Goal: Information Seeking & Learning: Learn about a topic

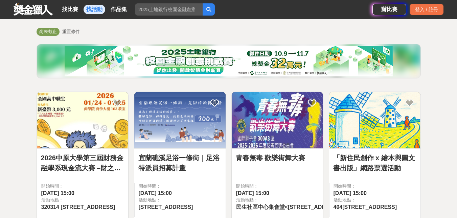
scroll to position [102, 0]
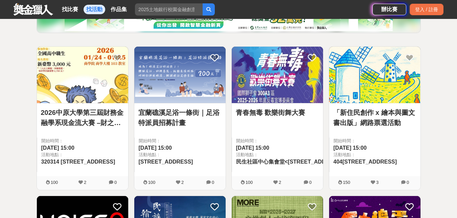
click at [372, 79] on img at bounding box center [374, 75] width 91 height 57
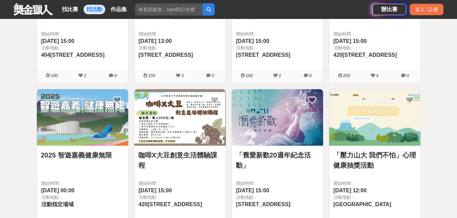
scroll to position [508, 0]
click at [355, 112] on img at bounding box center [374, 117] width 91 height 57
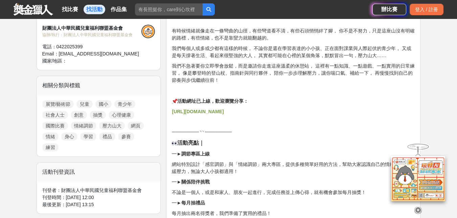
scroll to position [271, 0]
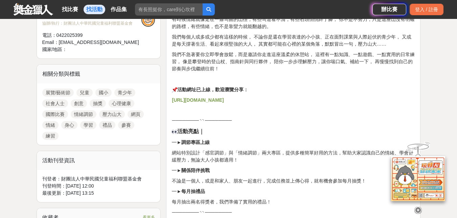
click at [224, 100] on strong "https://donotworry2024cwlf.weebly.com/" at bounding box center [198, 99] width 52 height 5
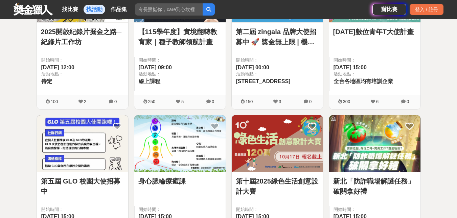
scroll to position [812, 0]
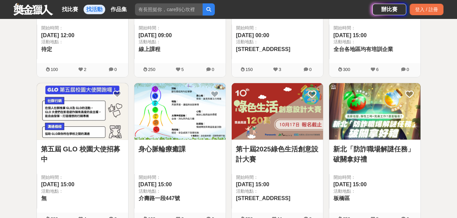
click at [367, 121] on img at bounding box center [374, 111] width 91 height 57
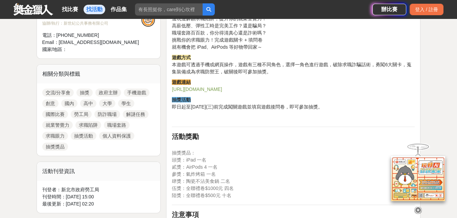
scroll to position [237, 0]
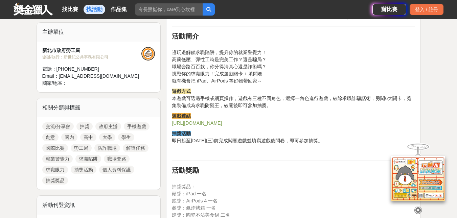
click at [205, 124] on link "https://reurl.cc/YqndjX" at bounding box center [197, 123] width 50 height 5
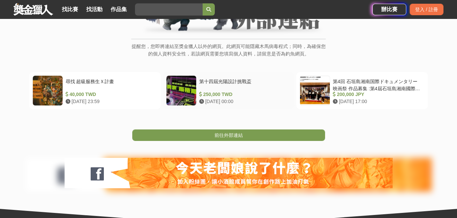
scroll to position [135, 0]
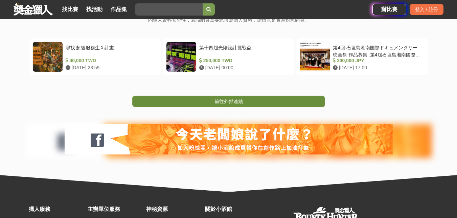
click at [229, 100] on span "前往外部連結" at bounding box center [229, 101] width 28 height 5
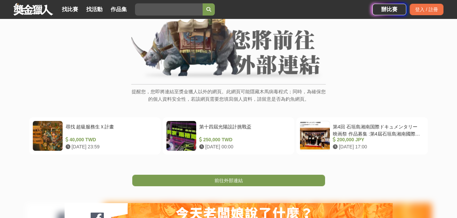
scroll to position [68, 0]
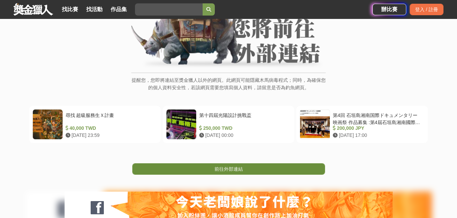
click at [211, 169] on link "前往外部連結" at bounding box center [228, 170] width 193 height 12
